Goal: Obtain resource: Obtain resource

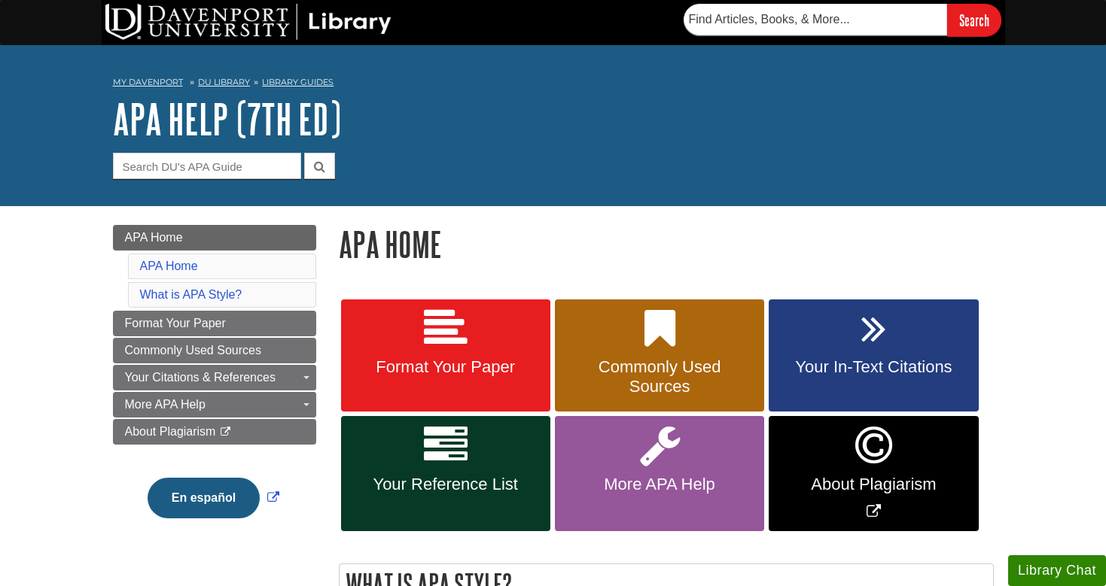
click at [485, 367] on span "Format Your Paper" at bounding box center [445, 367] width 187 height 20
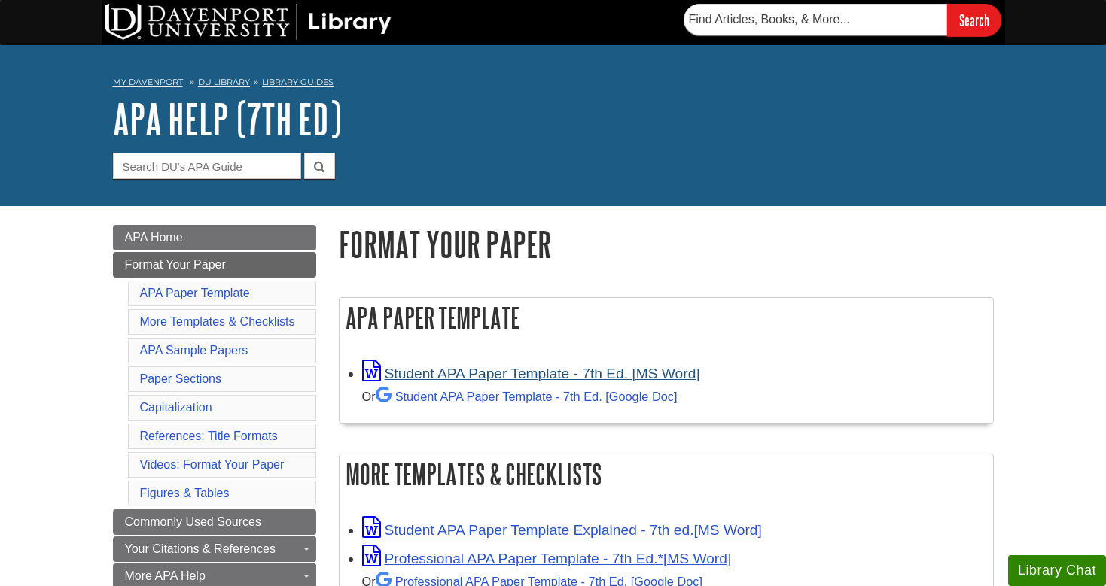
click at [496, 375] on link "Student APA Paper Template - 7th Ed. [MS Word]" at bounding box center [531, 374] width 338 height 16
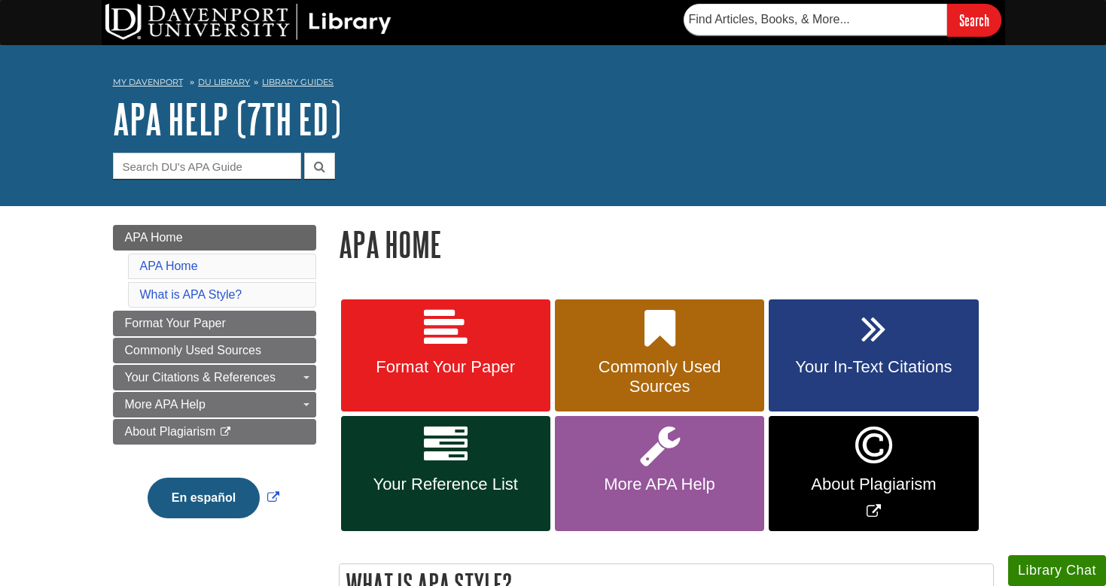
click at [416, 364] on span "Format Your Paper" at bounding box center [445, 367] width 187 height 20
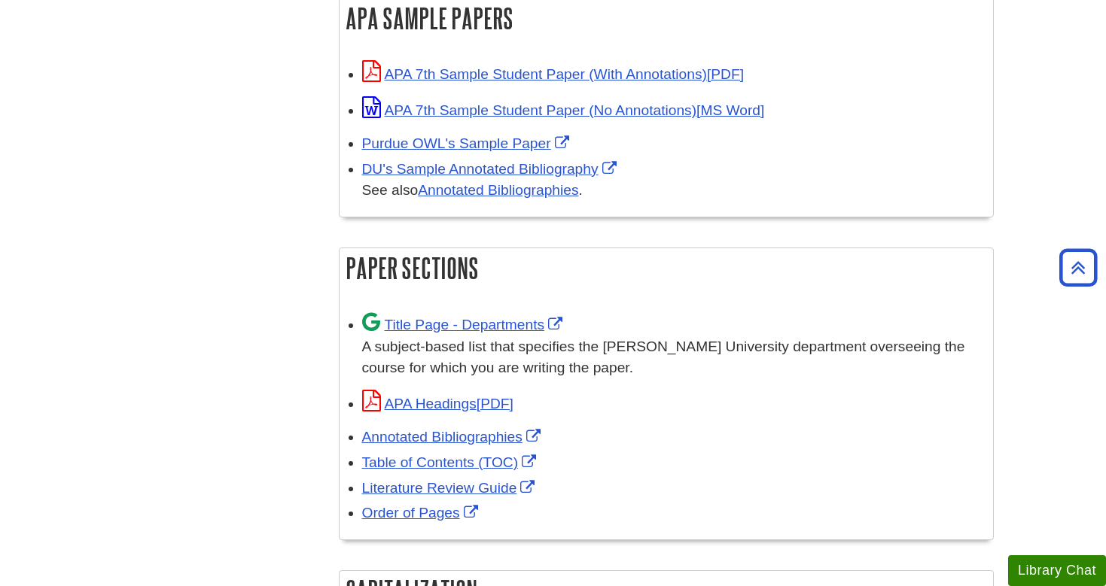
scroll to position [831, 0]
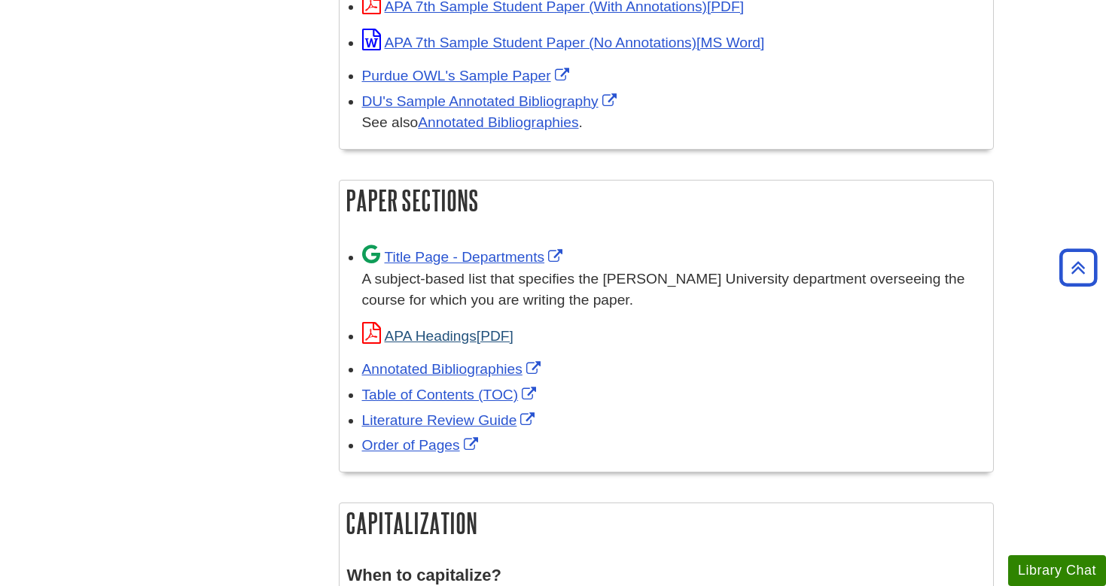
click at [448, 334] on link "APA Headings" at bounding box center [437, 336] width 151 height 16
